Goal: Find specific page/section: Find specific page/section

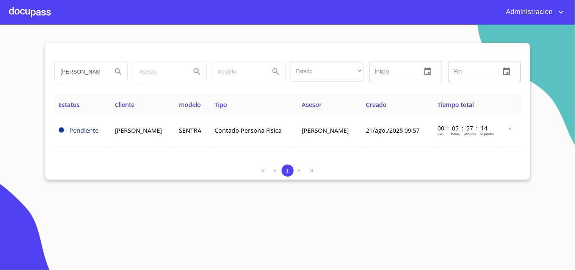
drag, startPoint x: 92, startPoint y: 72, endPoint x: 55, endPoint y: 64, distance: 38.3
click at [58, 67] on input "[PERSON_NAME]" at bounding box center [81, 71] width 52 height 20
type input "[PERSON_NAME]"
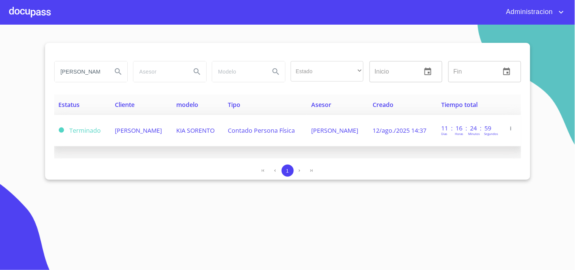
click at [130, 132] on span "[PERSON_NAME]" at bounding box center [138, 130] width 47 height 8
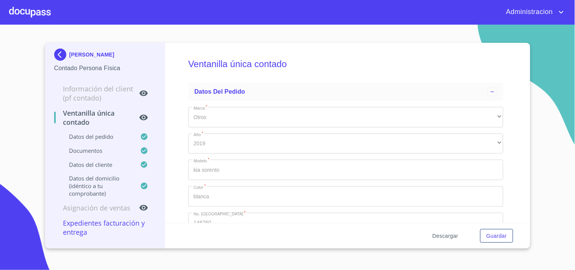
click at [441, 234] on span "Descargar" at bounding box center [445, 235] width 26 height 9
click at [99, 50] on div "[PERSON_NAME]" at bounding box center [105, 56] width 102 height 15
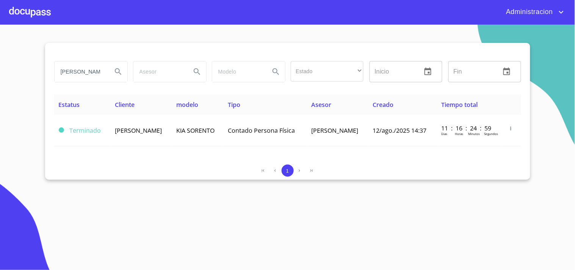
drag, startPoint x: 59, startPoint y: 70, endPoint x: 260, endPoint y: 76, distance: 200.5
click at [260, 76] on div "[PERSON_NAME] Estado ​ ​ Inicio ​ Fin ​" at bounding box center [287, 71] width 473 height 27
type input "[PERSON_NAME]"
